Goal: Feedback & Contribution: Submit feedback/report problem

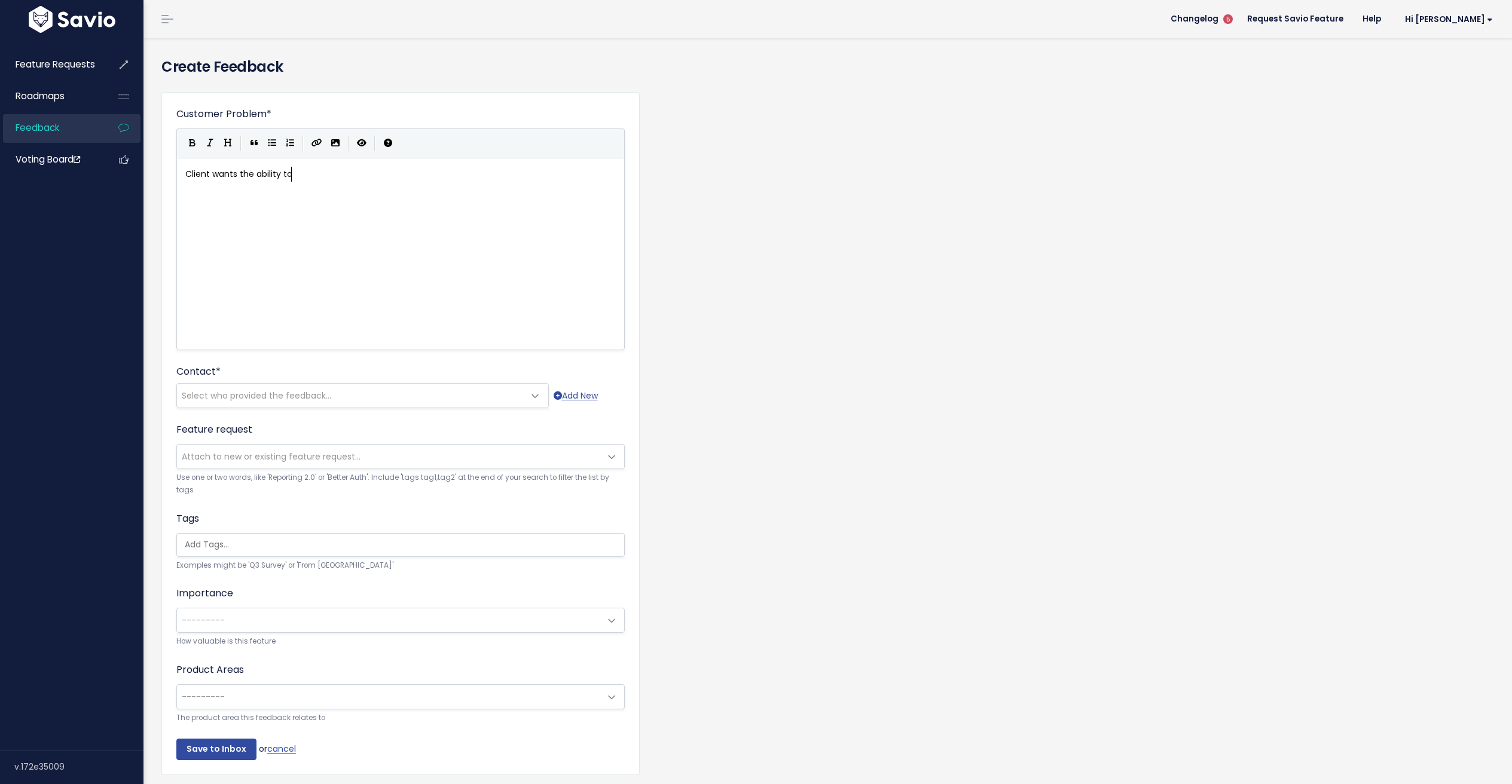
scroll to position [4, 108]
type textarea "Client wants the ability to disable rescheduling for s"
type textarea "certain appointment types"
click at [253, 397] on span "Select who provided the feedback..." at bounding box center [256, 396] width 149 height 12
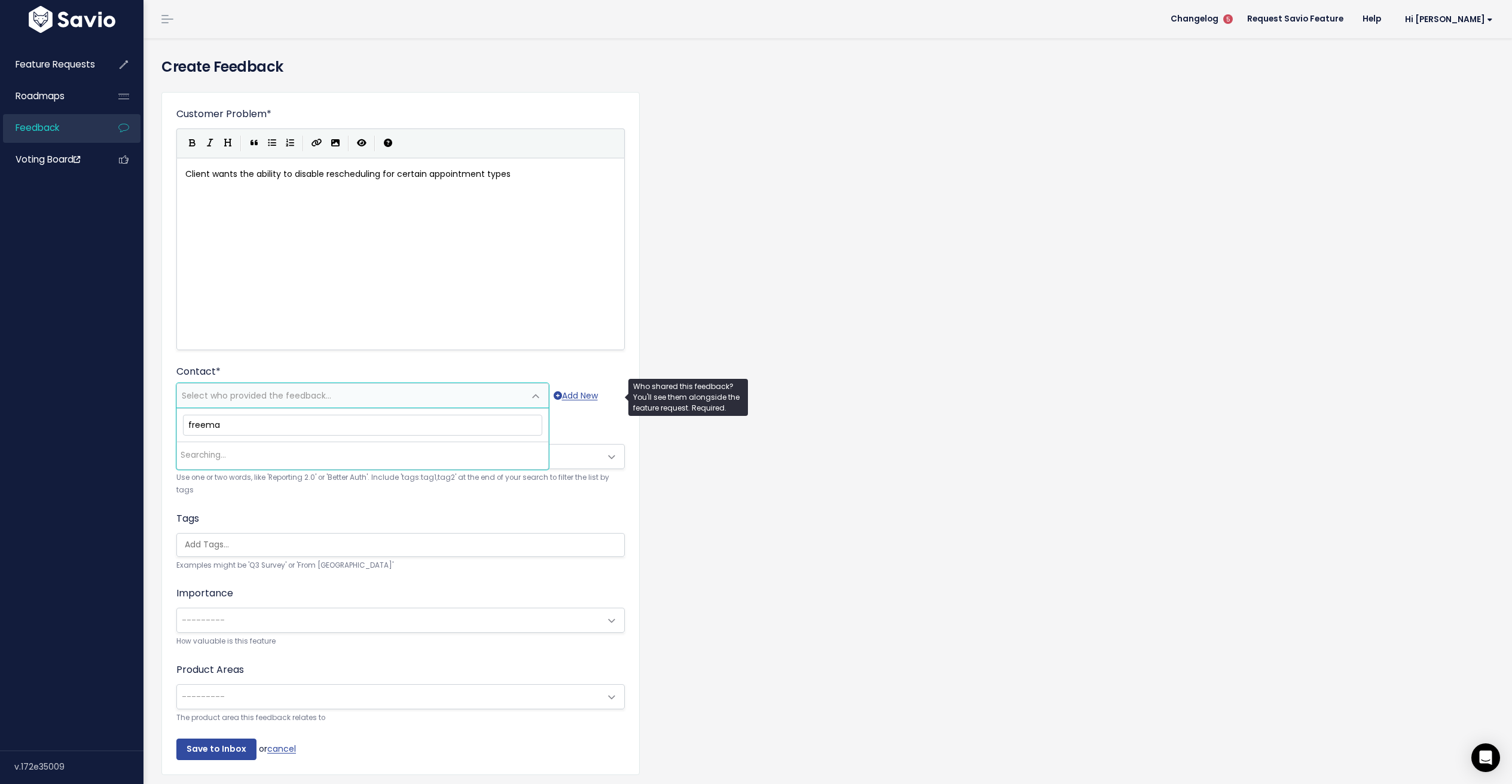
type input "[PERSON_NAME]"
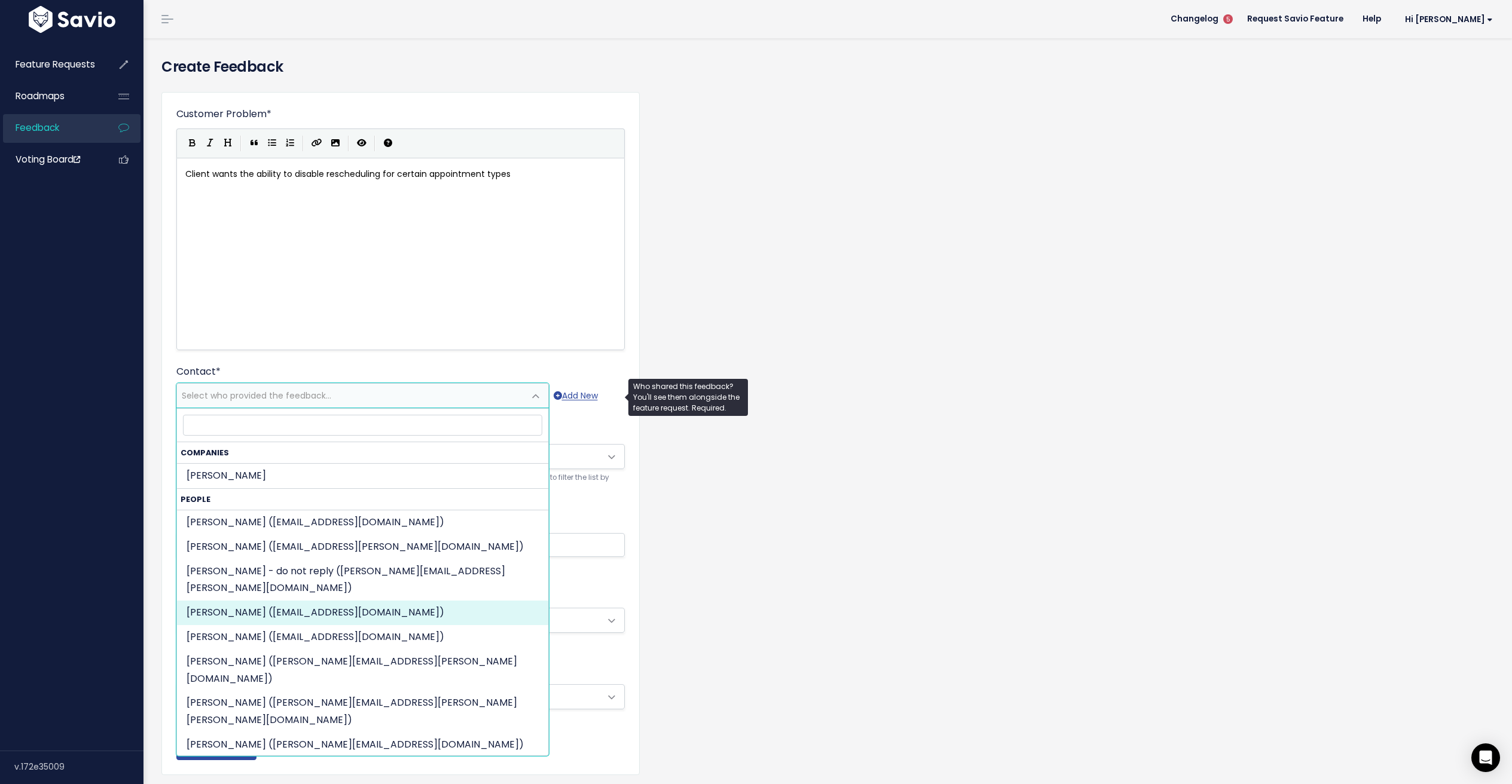
select select "82366764"
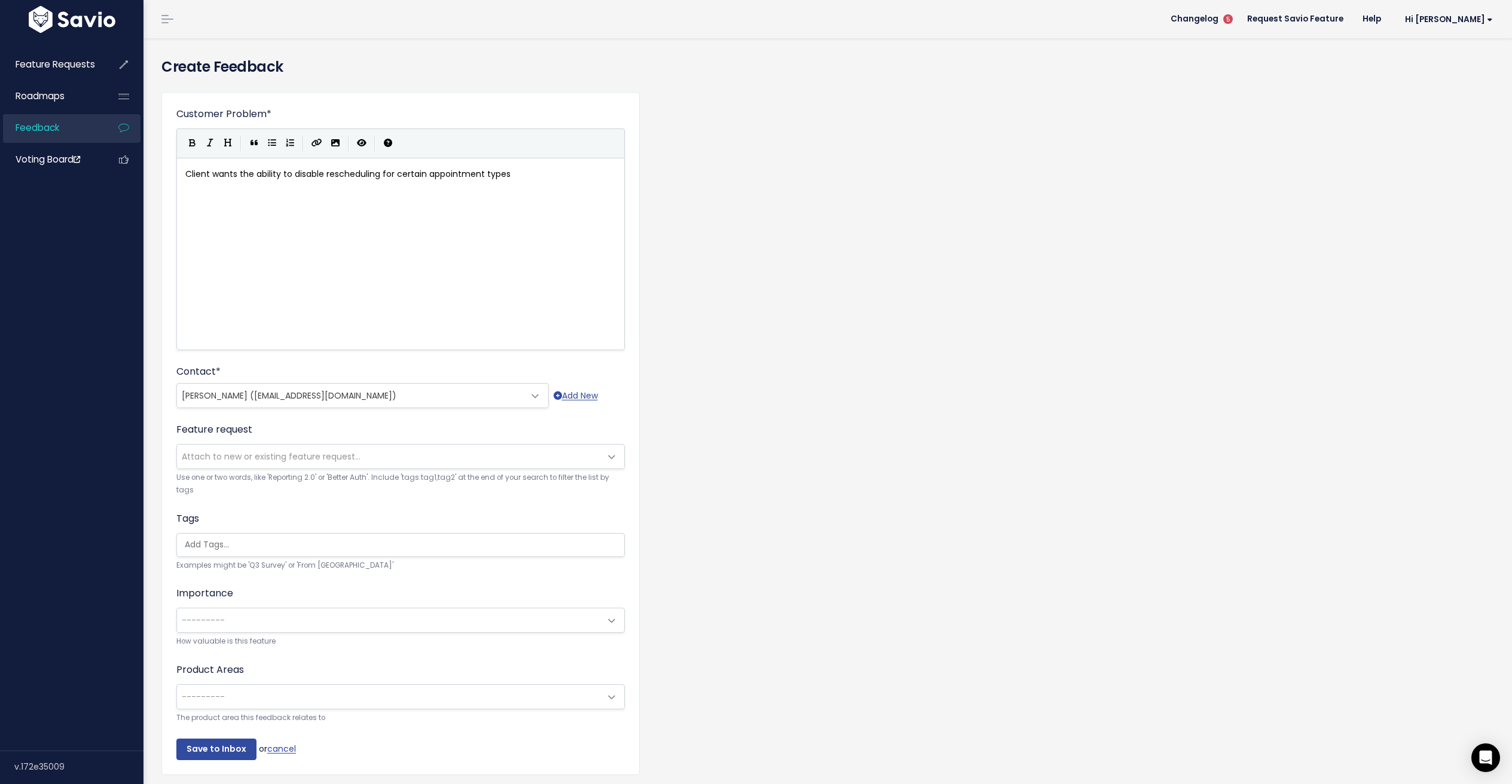
click at [266, 614] on span "---------" at bounding box center [389, 620] width 424 height 24
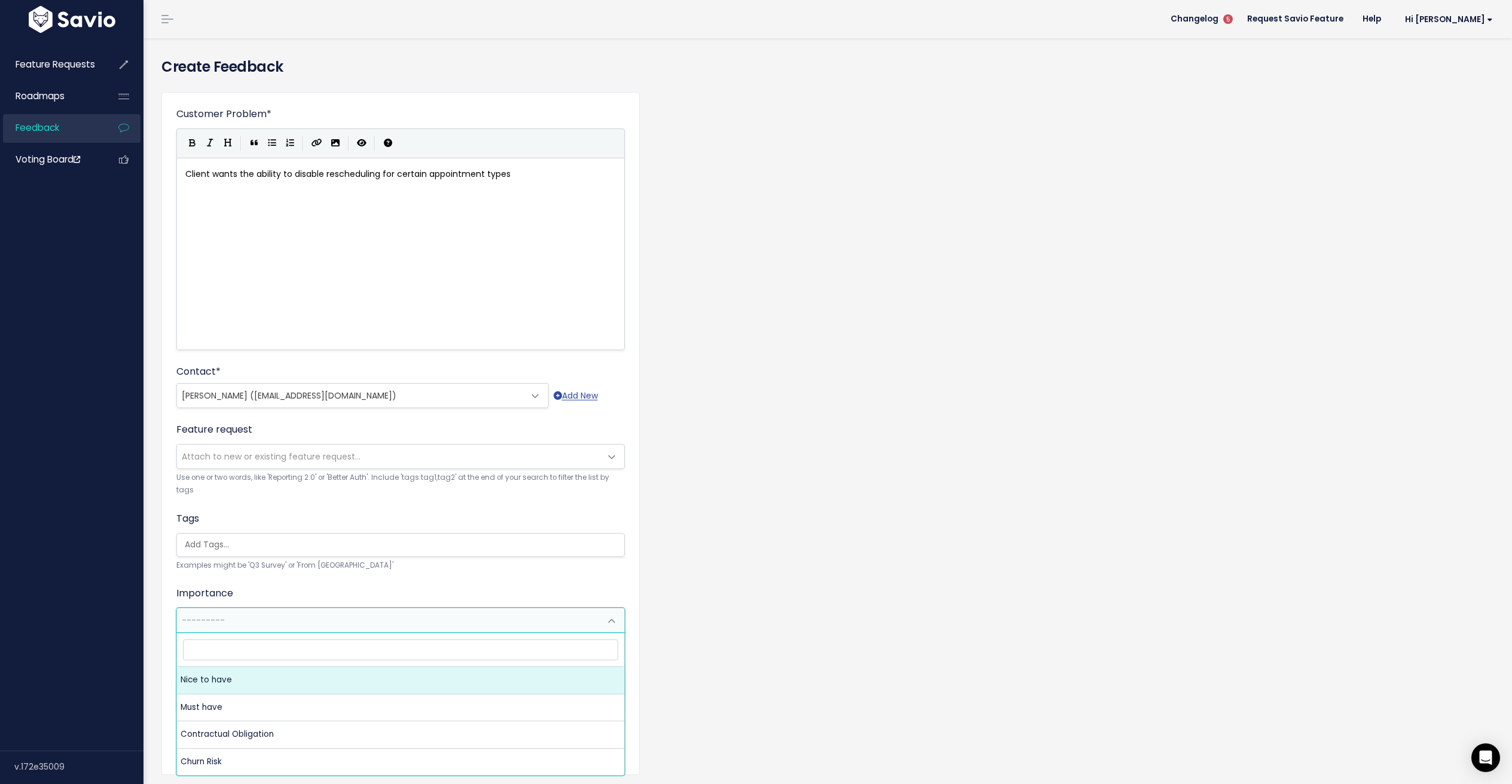
select select "NICE_TO_HAVE"
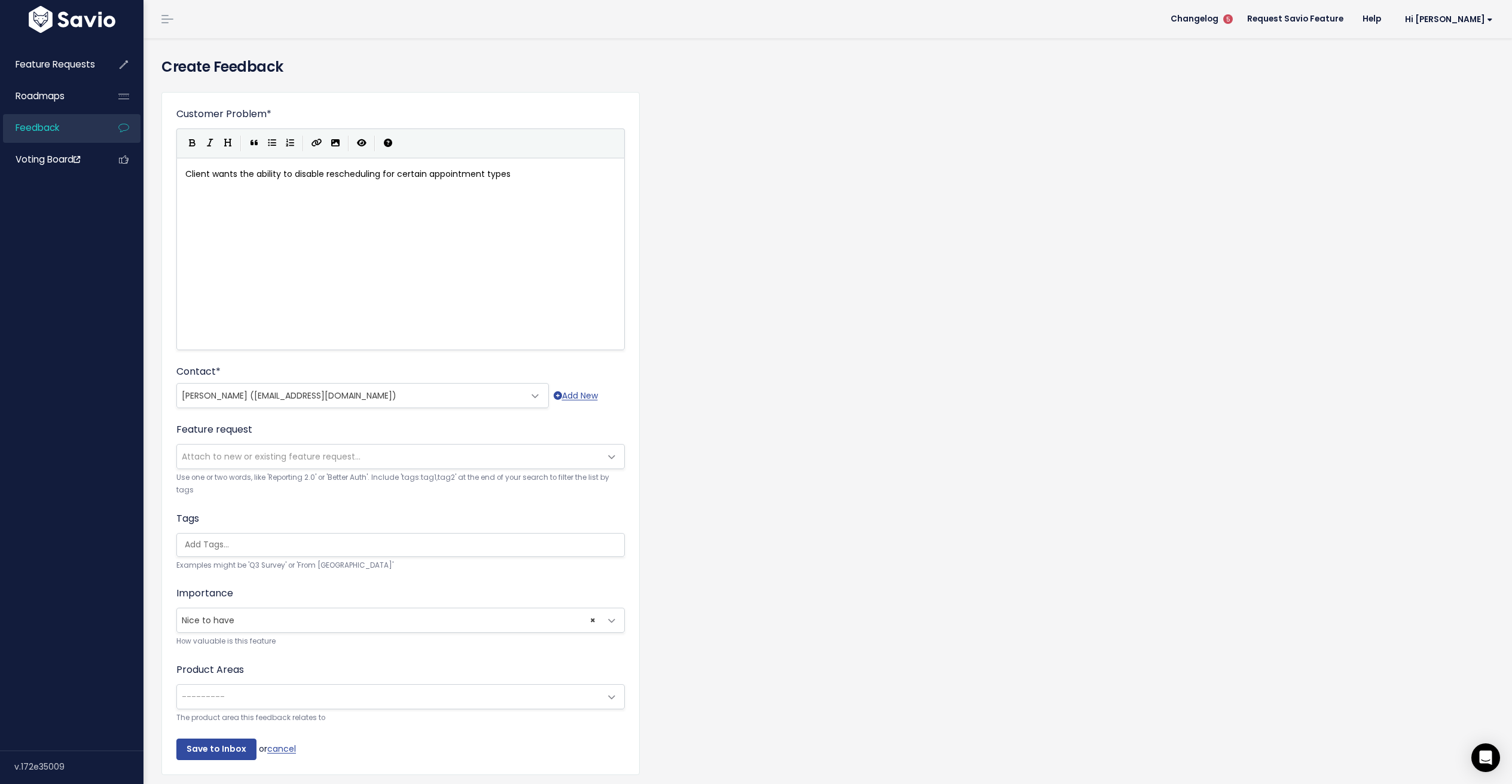
click at [263, 698] on span "---------" at bounding box center [389, 697] width 424 height 24
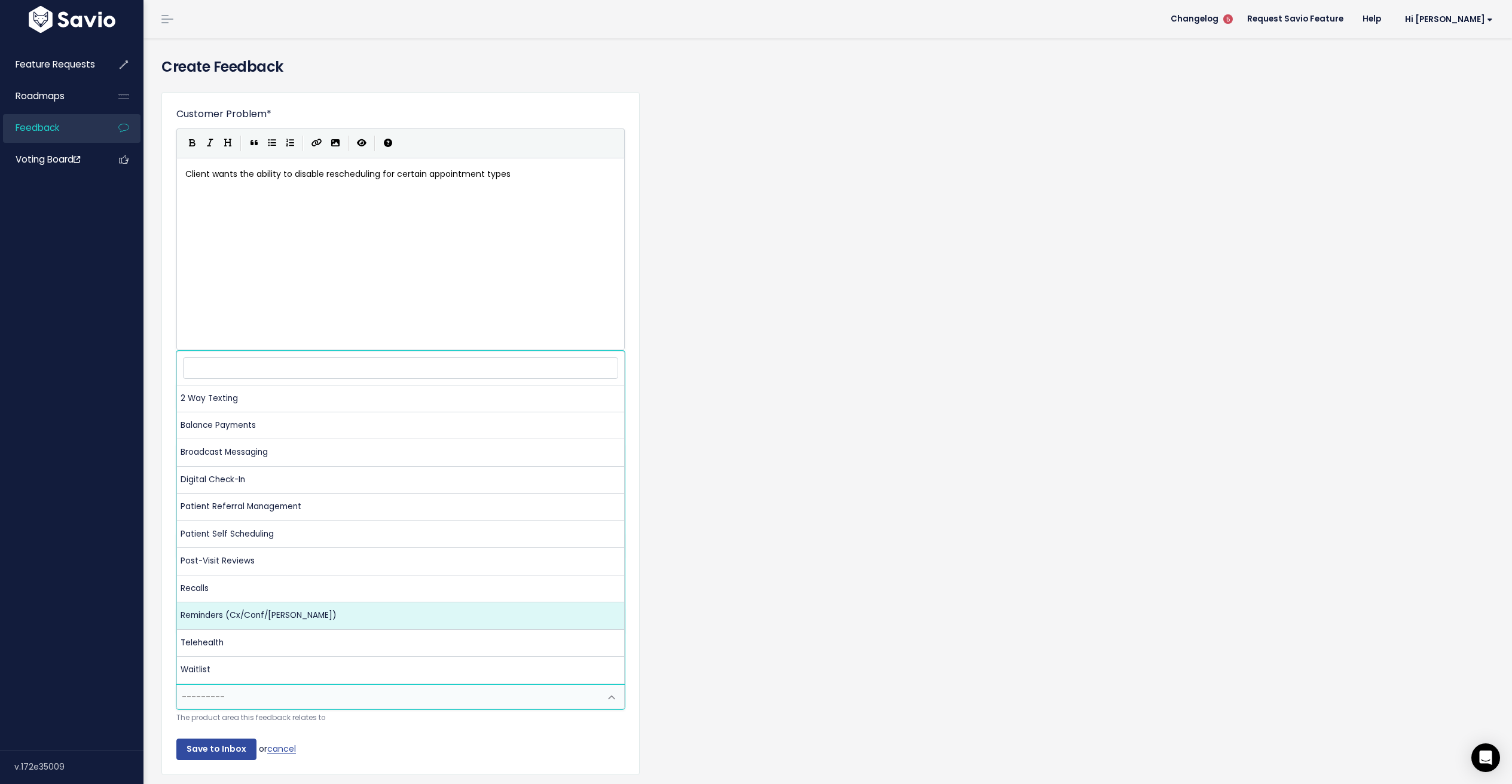
select select "NP:REMINDERS"
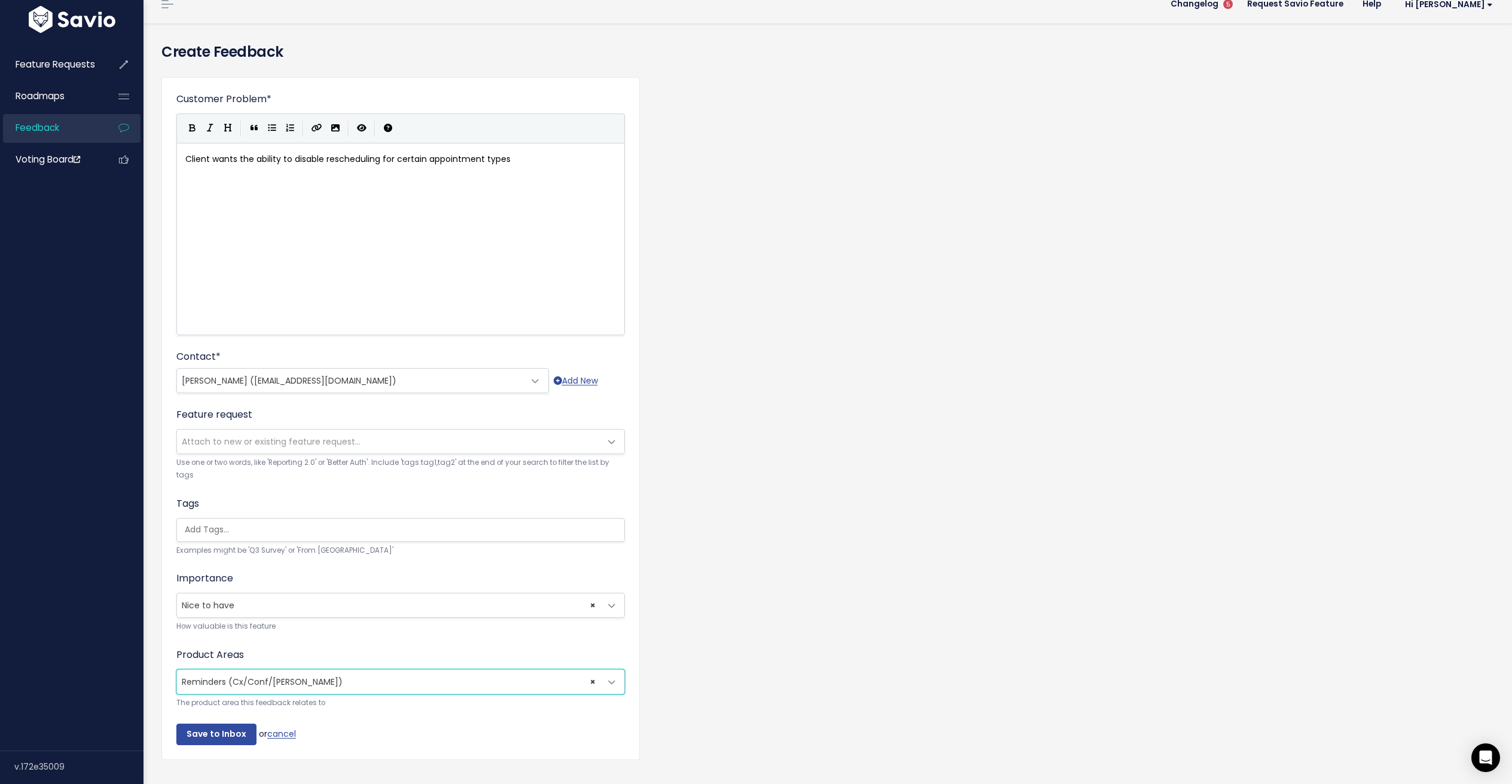
scroll to position [22, 0]
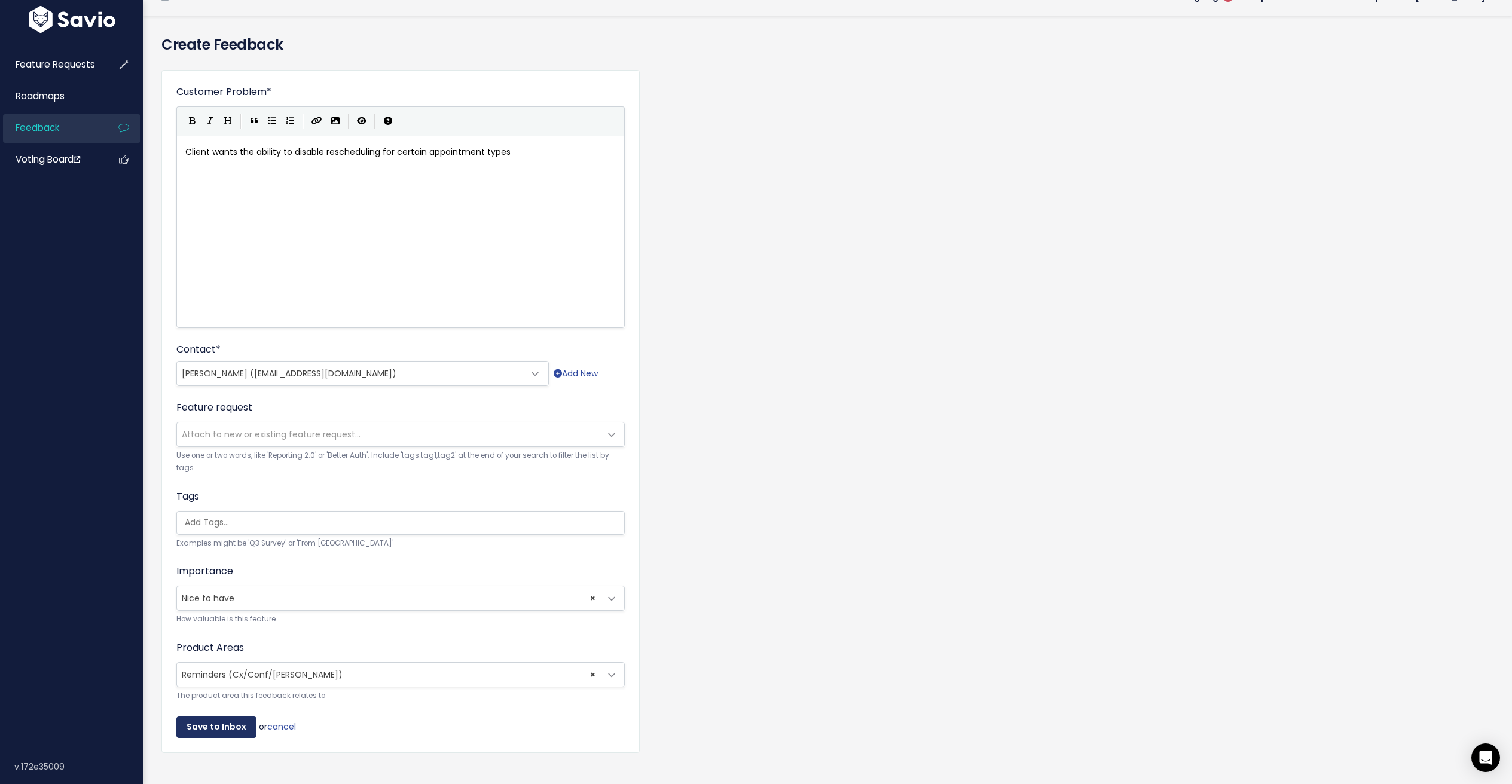
click at [242, 732] on input "Save to Inbox" at bounding box center [216, 728] width 80 height 22
